Goal: Transaction & Acquisition: Purchase product/service

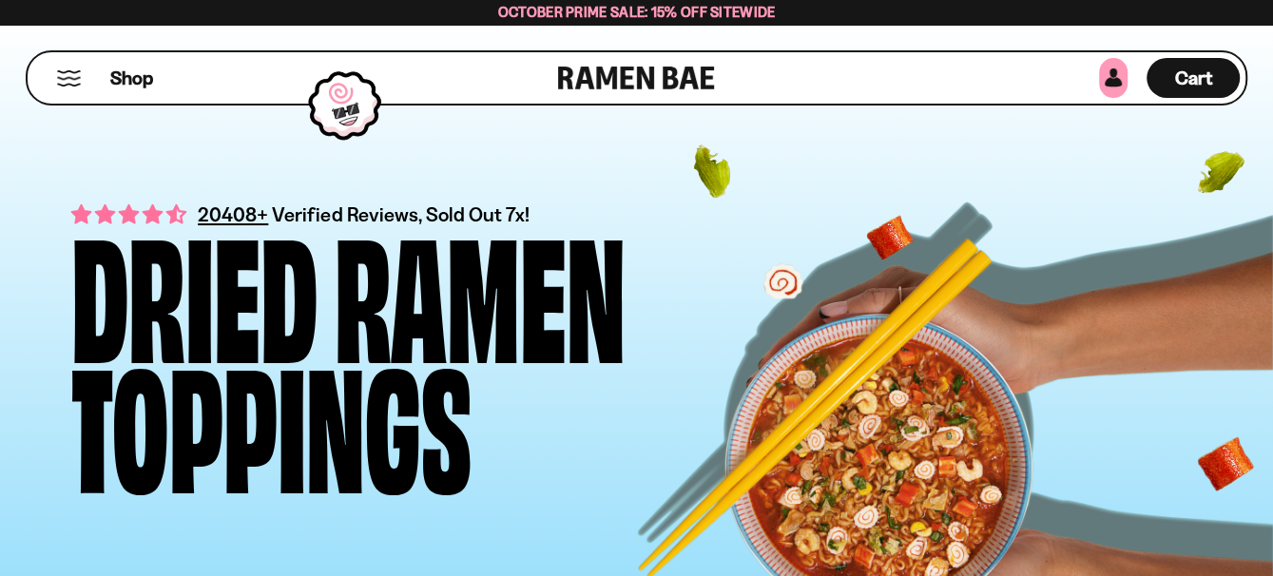
click at [1099, 83] on link at bounding box center [1113, 78] width 29 height 40
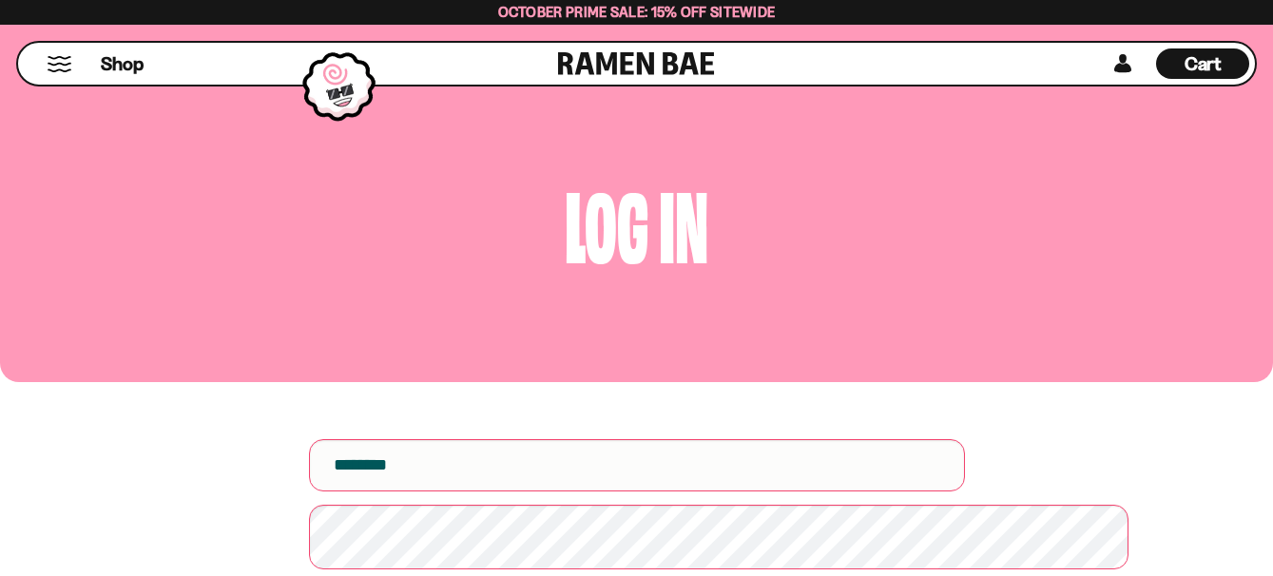
scroll to position [285, 0]
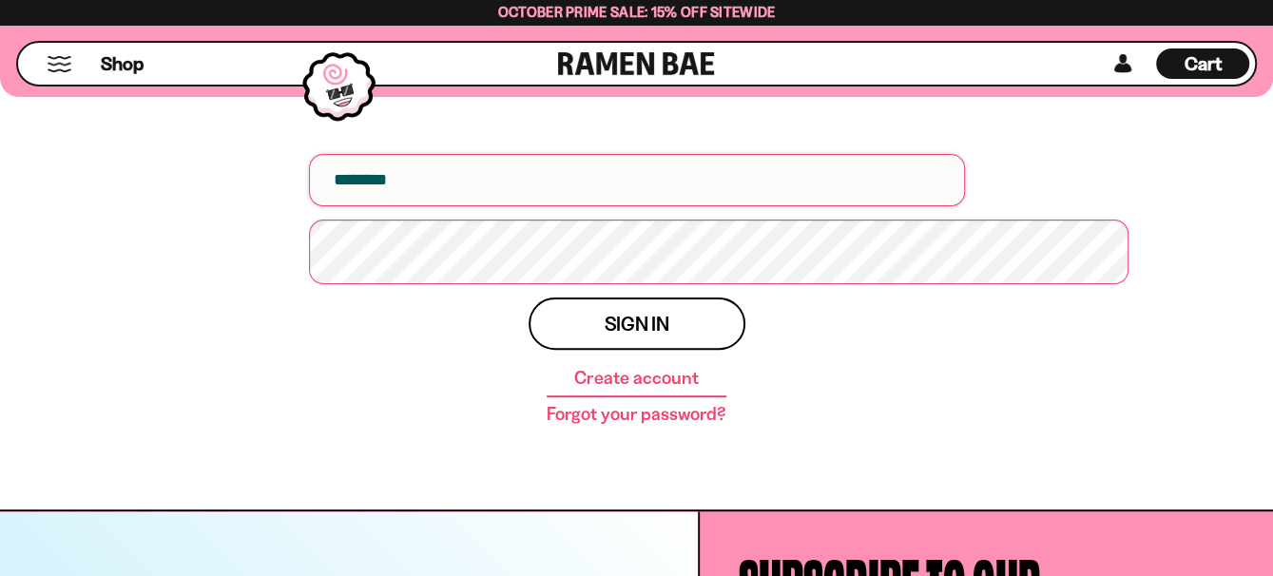
click at [482, 206] on input "email" at bounding box center [637, 180] width 656 height 52
click at [457, 206] on input "email" at bounding box center [637, 180] width 656 height 52
type input "**********"
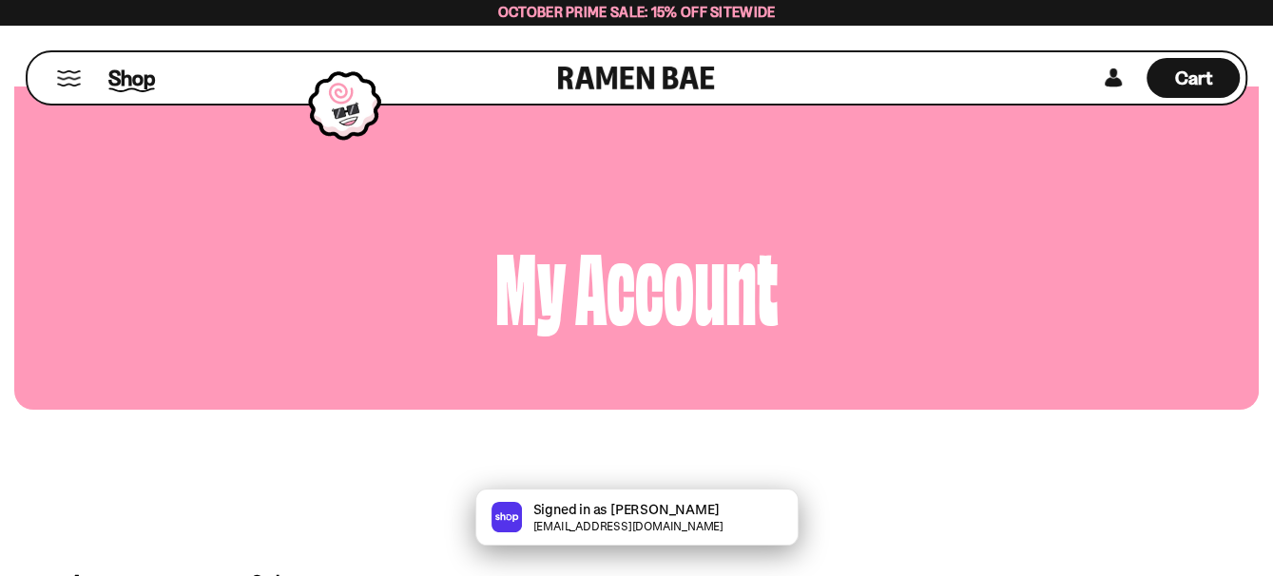
click at [134, 86] on span "Shop" at bounding box center [131, 78] width 47 height 29
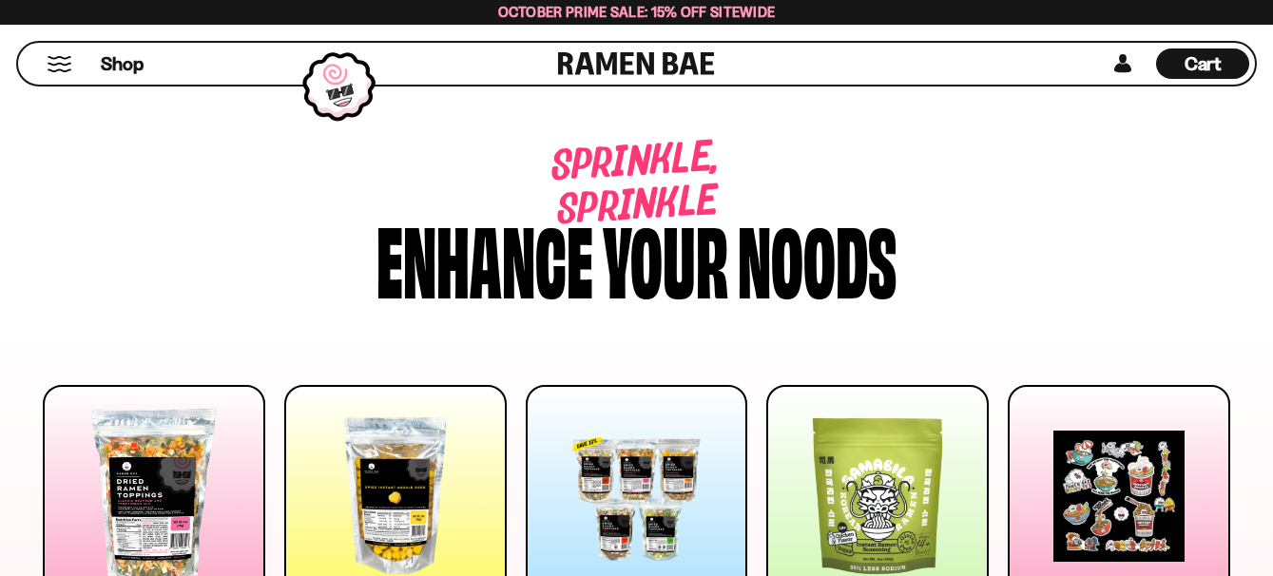
scroll to position [190, 0]
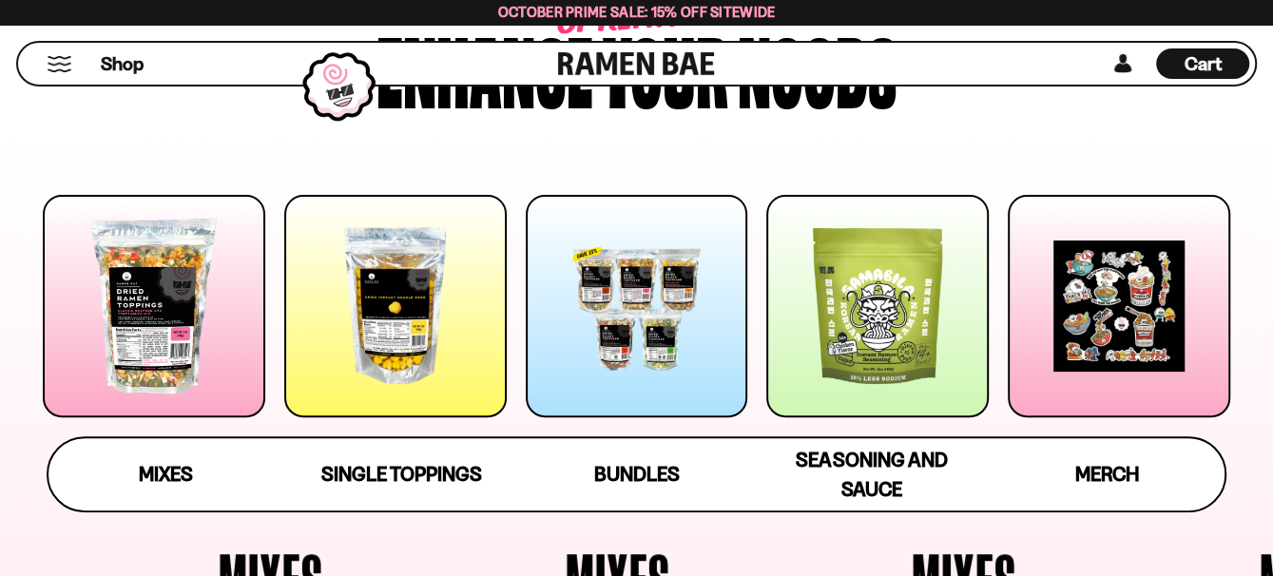
click at [168, 380] on div at bounding box center [154, 306] width 222 height 222
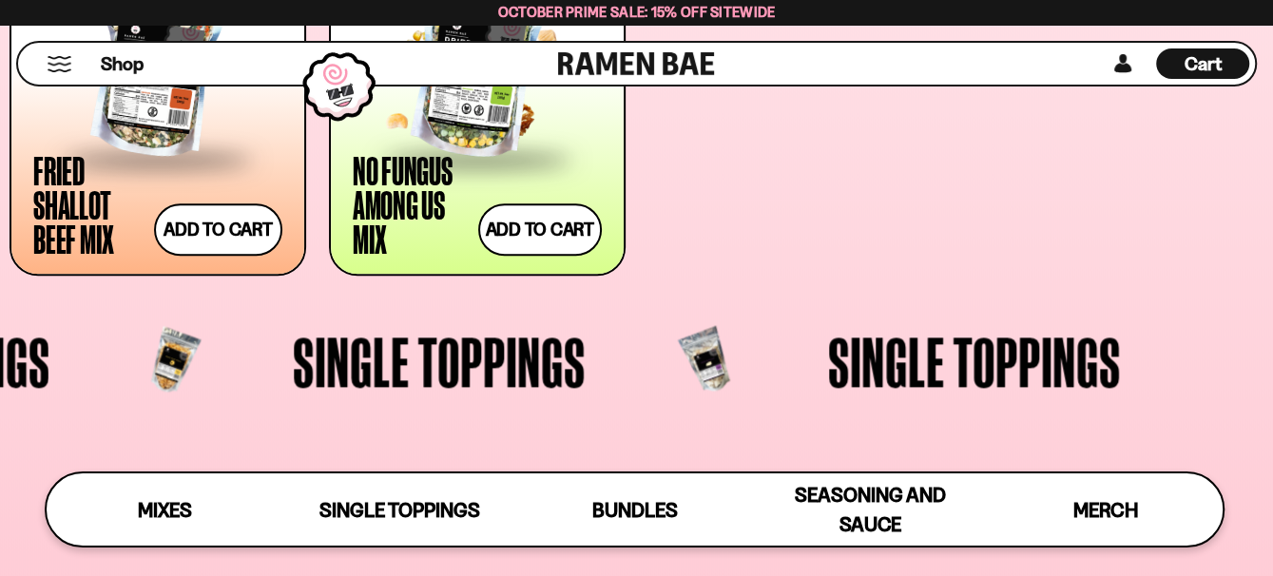
scroll to position [1280, 0]
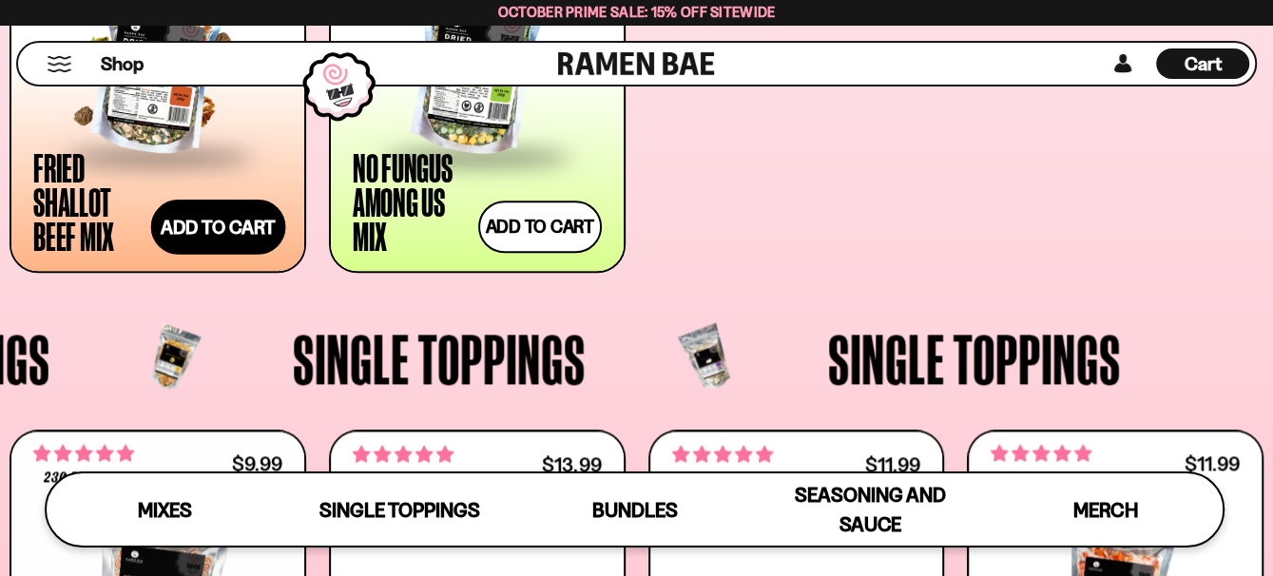
click at [212, 255] on button "Add to cart Add ― Regular price $31.99 Regular price Sale price $31.99 Unit pri…" at bounding box center [218, 227] width 134 height 55
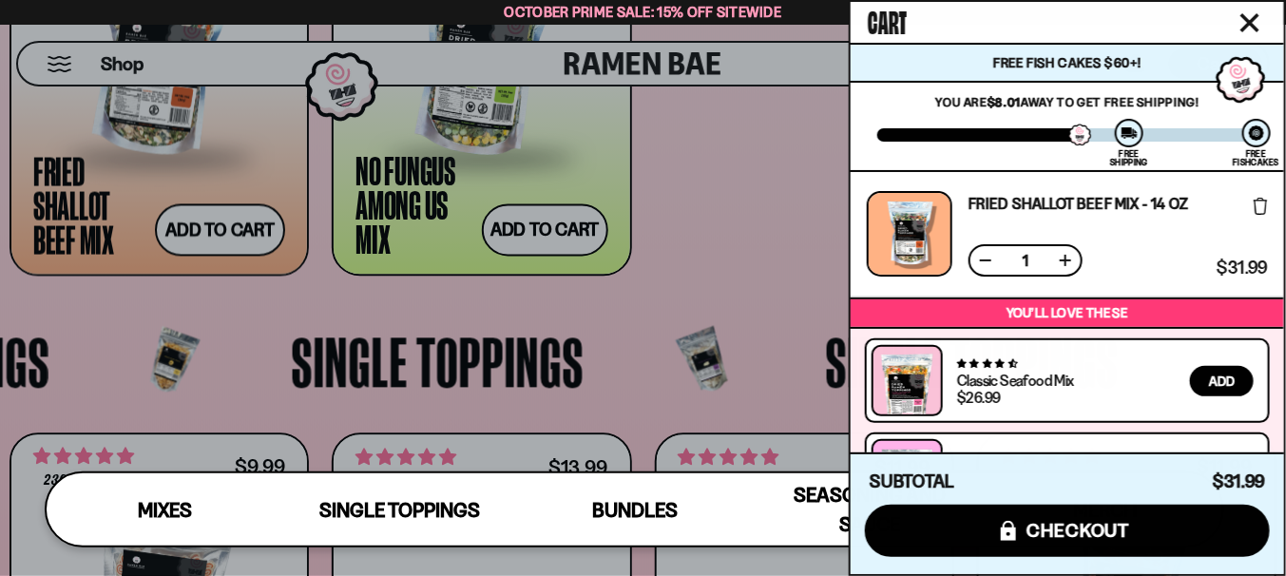
scroll to position [252, 0]
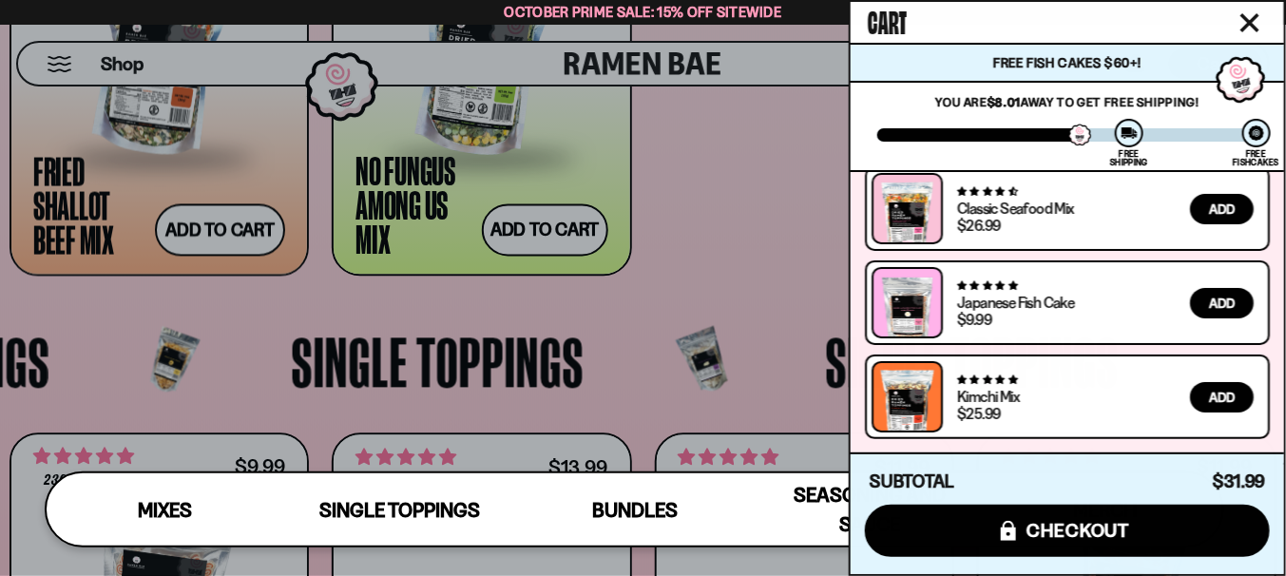
click at [1242, 29] on icon "Close cart" at bounding box center [1250, 22] width 17 height 17
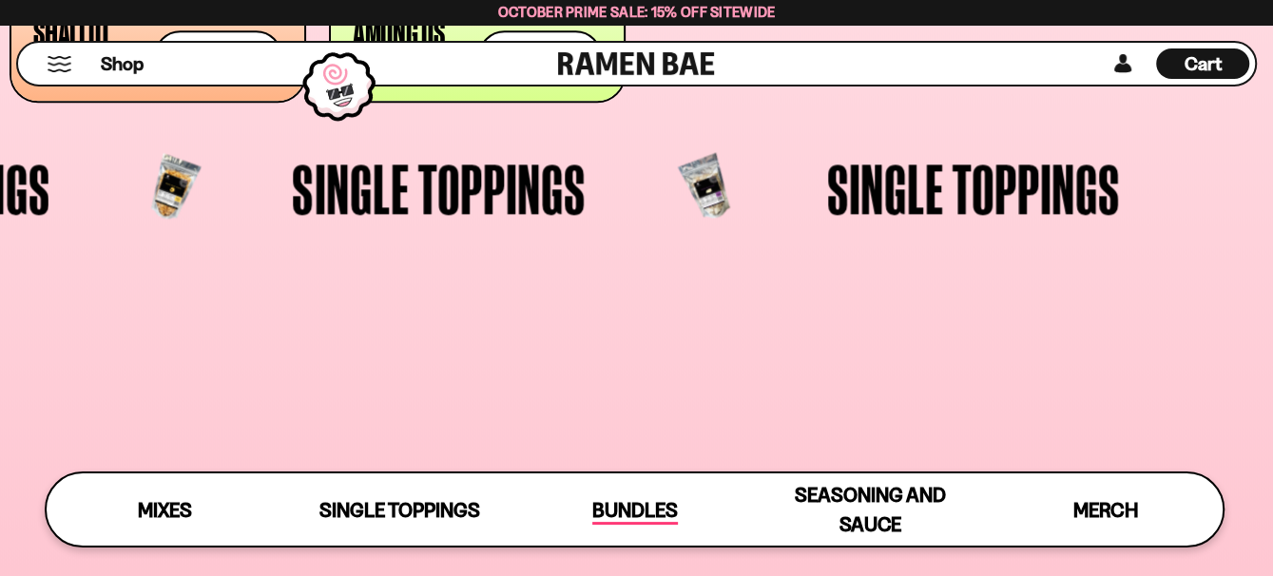
scroll to position [1471, 0]
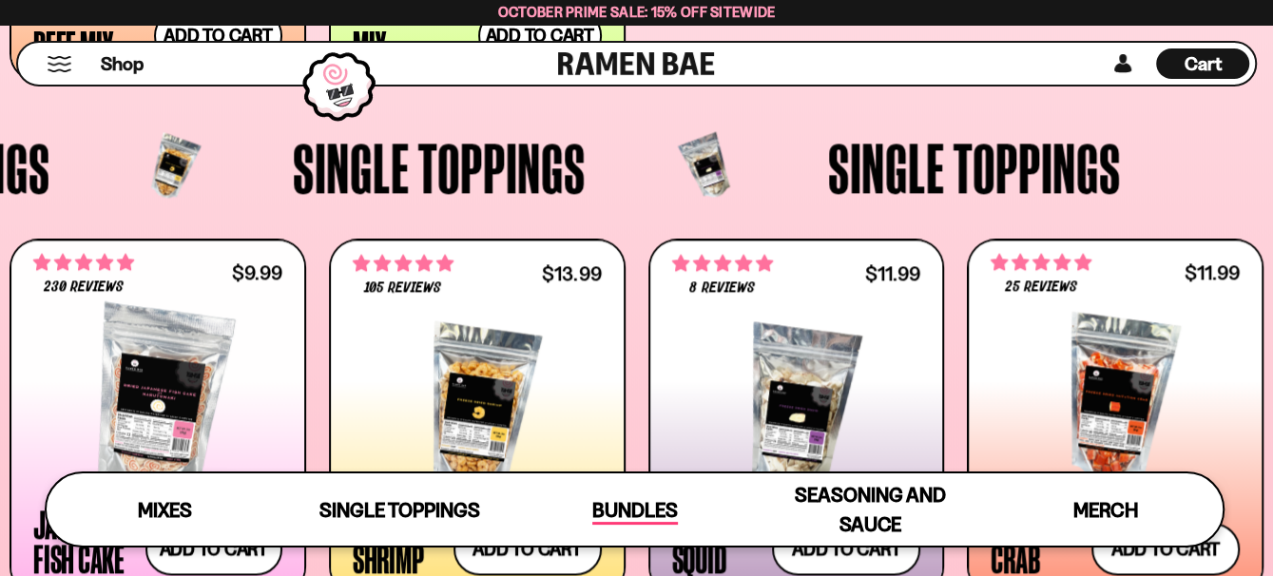
click at [611, 510] on span "Bundles" at bounding box center [635, 511] width 86 height 27
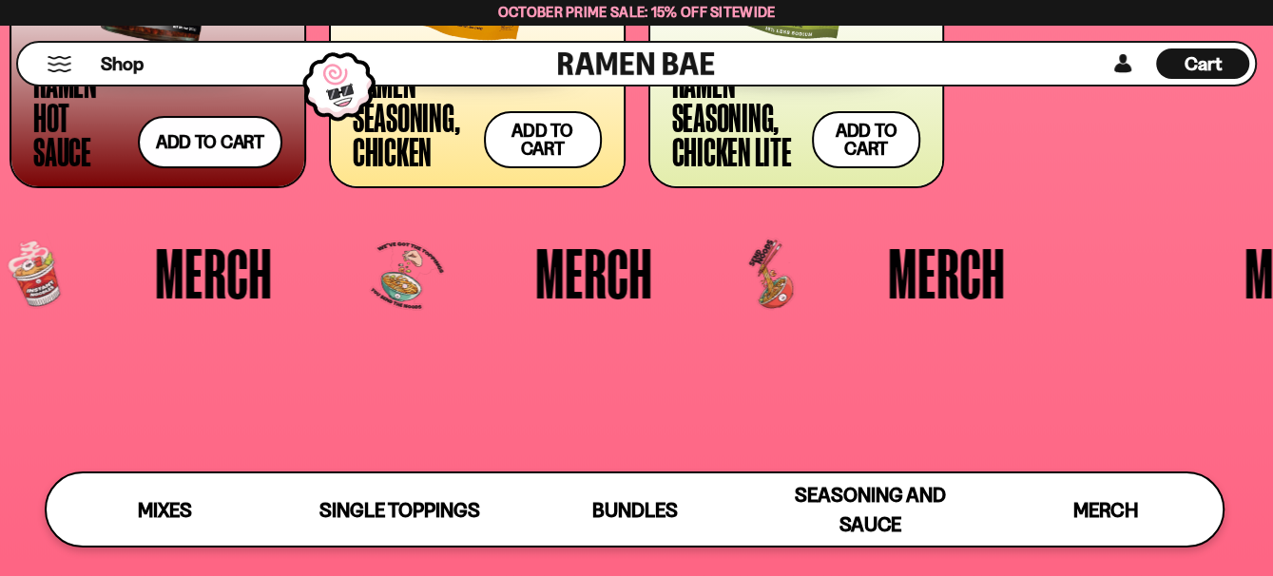
scroll to position [4447, 0]
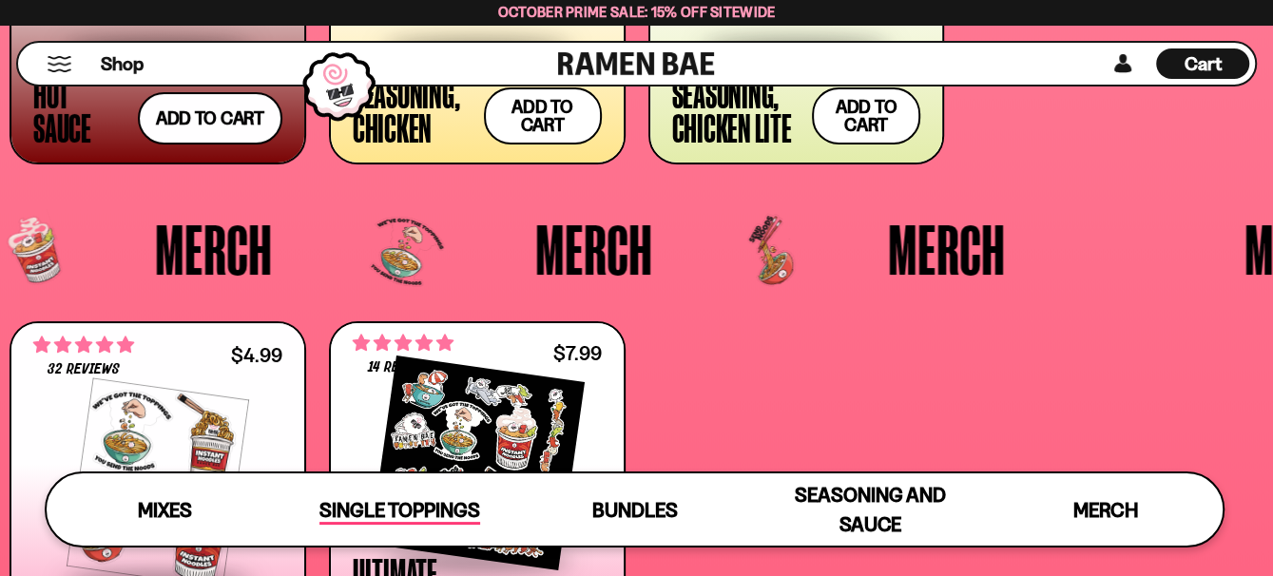
click at [430, 515] on span "Single Toppings" at bounding box center [399, 511] width 161 height 27
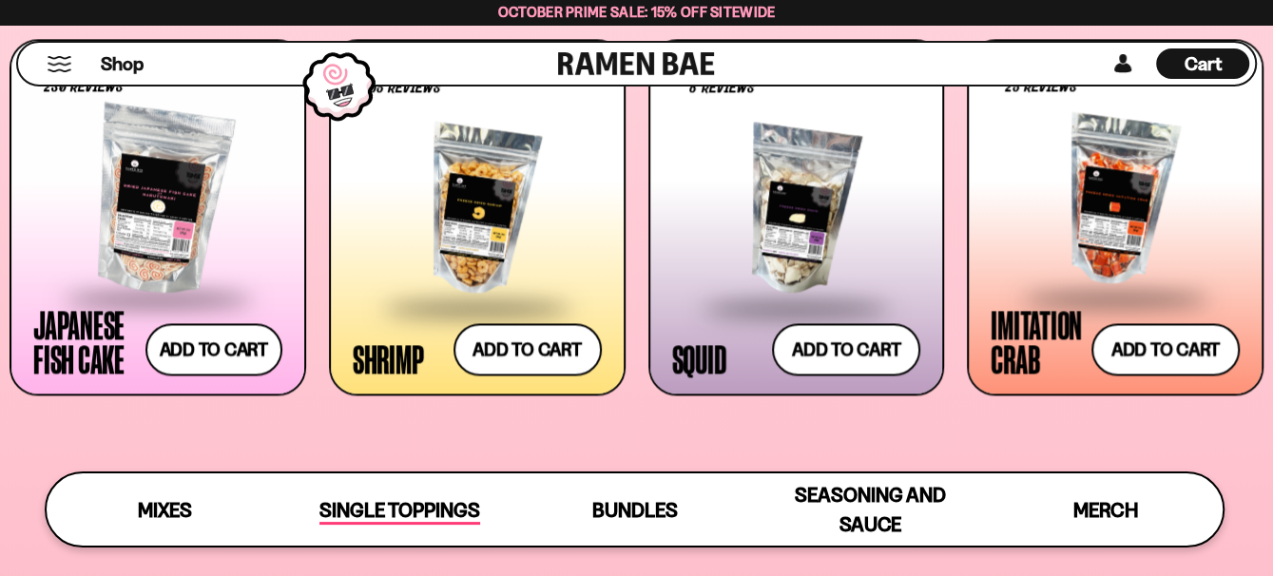
scroll to position [0, 0]
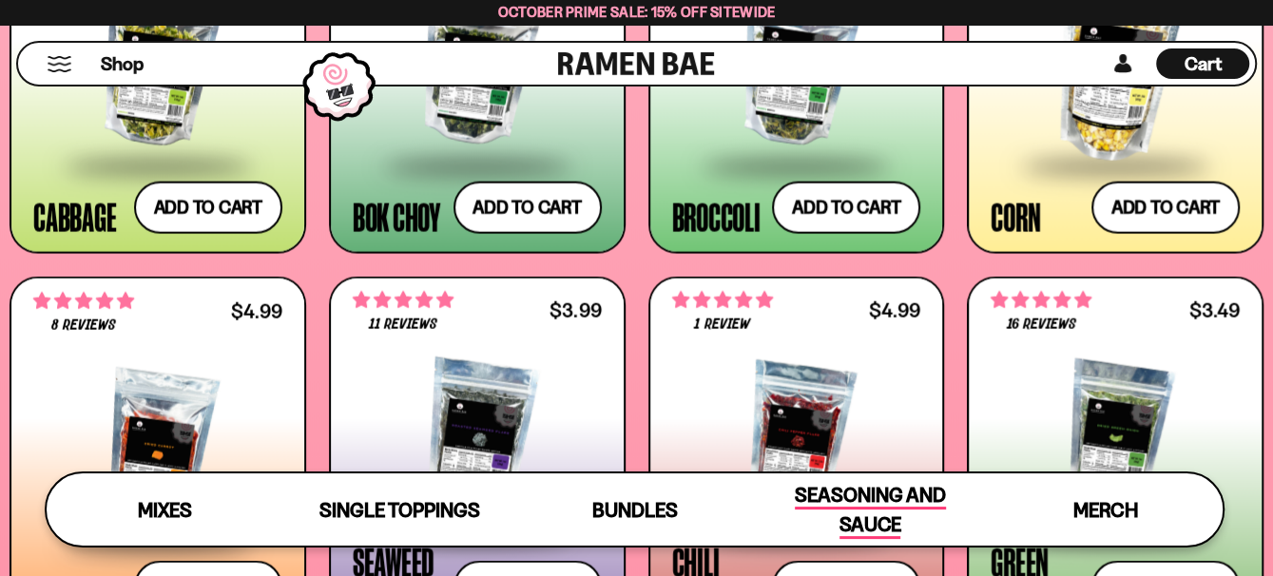
click at [919, 490] on span "Seasoning and Sauce" at bounding box center [870, 511] width 151 height 56
